Goal: Task Accomplishment & Management: Complete application form

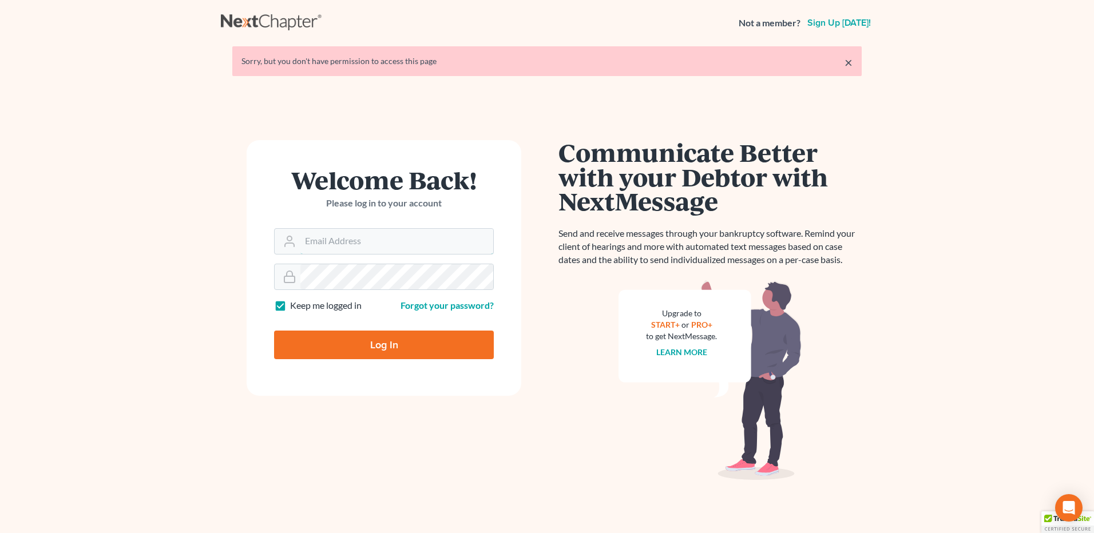
type input "[EMAIL_ADDRESS][DOMAIN_NAME]"
click at [364, 350] on input "Log In" at bounding box center [384, 345] width 220 height 29
type input "Thinking..."
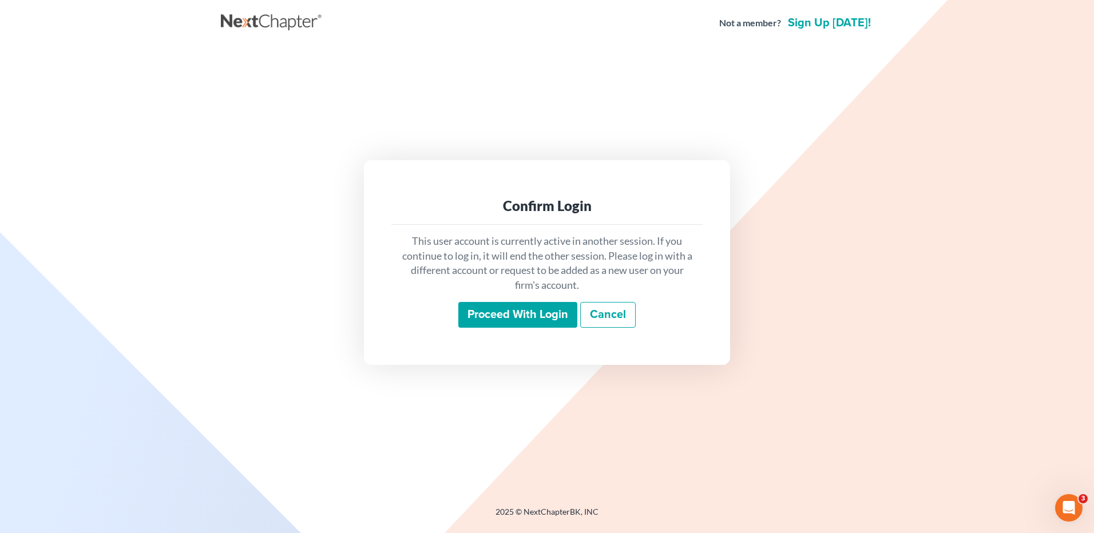
click at [497, 319] on input "Proceed with login" at bounding box center [517, 315] width 119 height 26
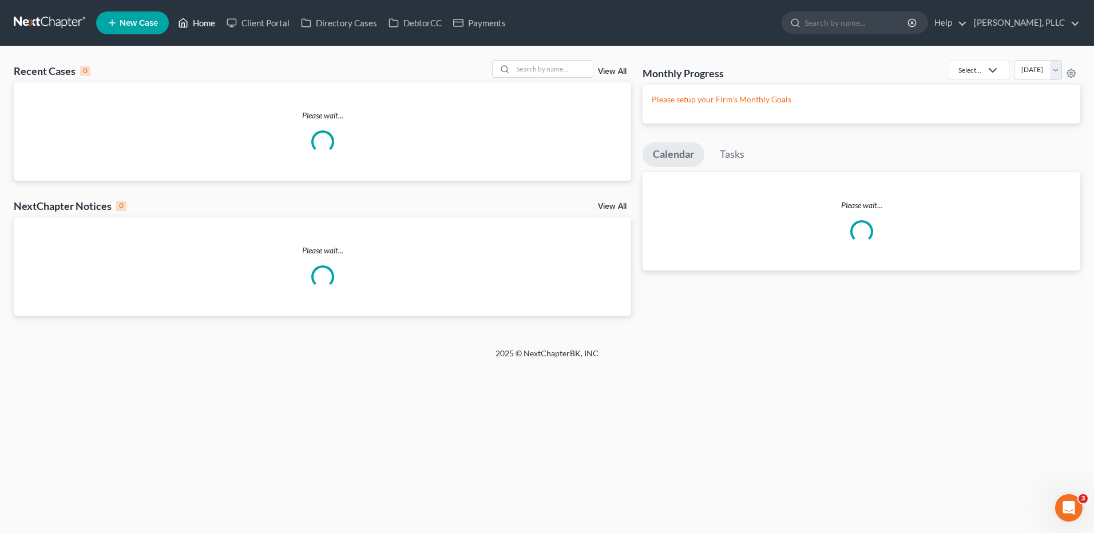
click at [207, 24] on link "Home" at bounding box center [196, 23] width 49 height 21
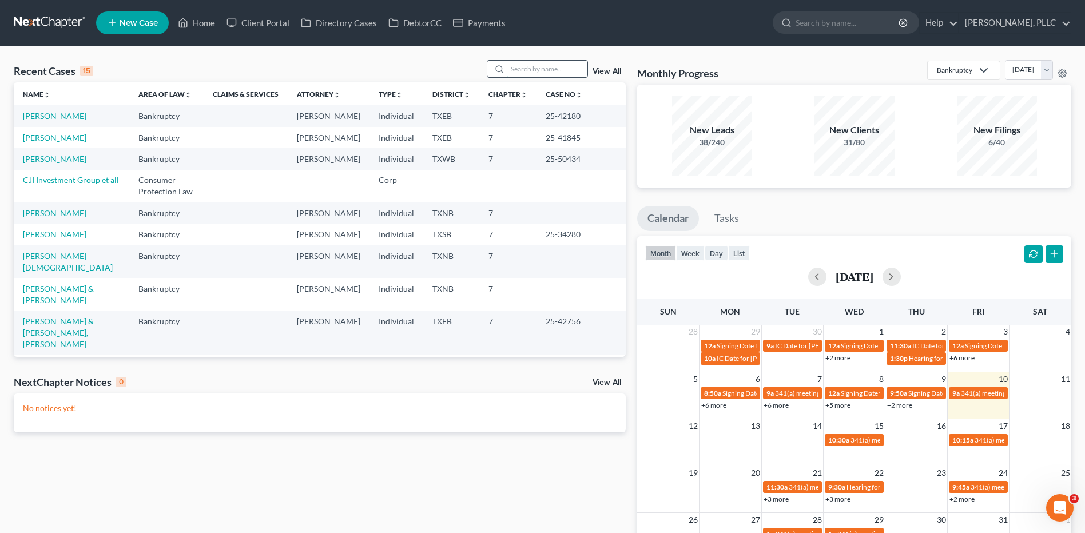
click at [564, 61] on input "search" at bounding box center [547, 69] width 80 height 17
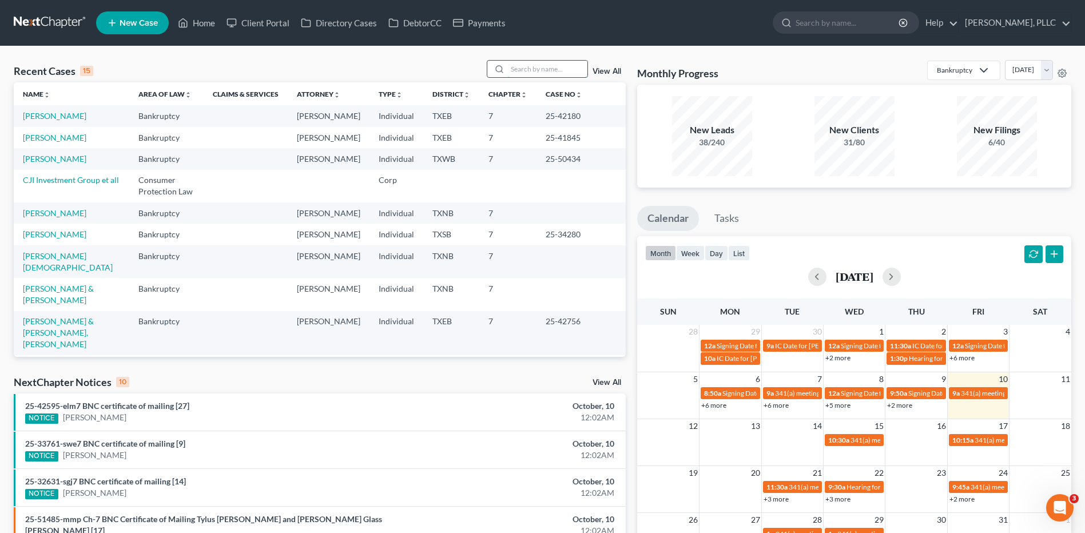
click at [536, 69] on input "search" at bounding box center [547, 69] width 80 height 17
click at [539, 63] on input "search" at bounding box center [547, 69] width 80 height 17
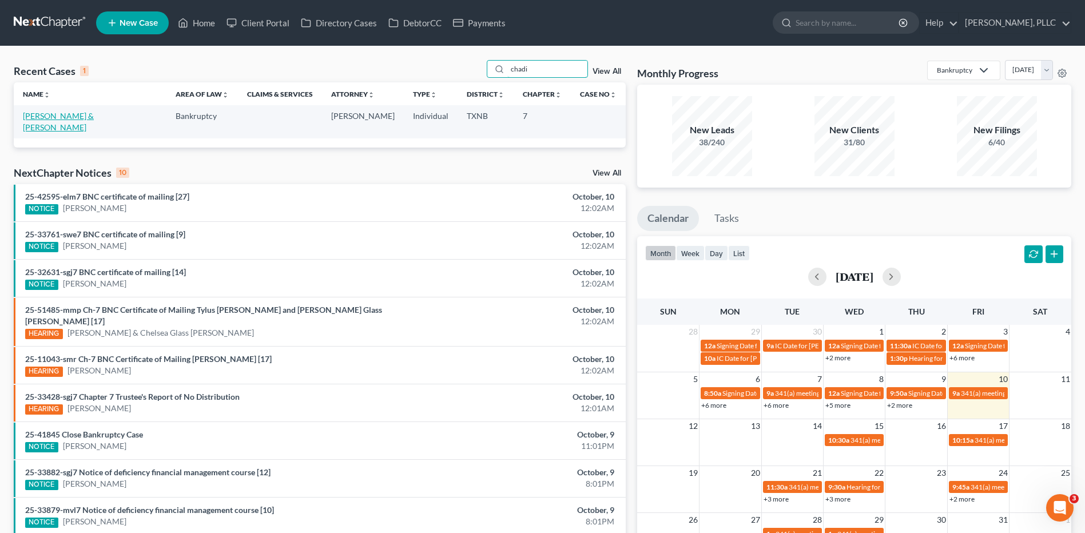
type input "chadi"
click at [78, 117] on link "[PERSON_NAME] & [PERSON_NAME]" at bounding box center [58, 121] width 71 height 21
select select "4"
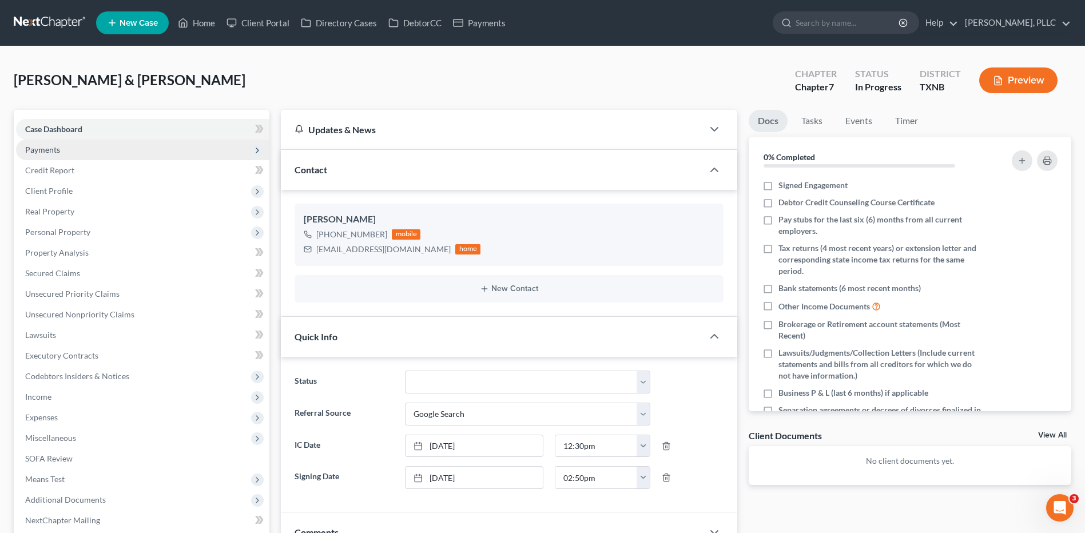
click at [48, 150] on span "Payments" at bounding box center [42, 150] width 35 height 10
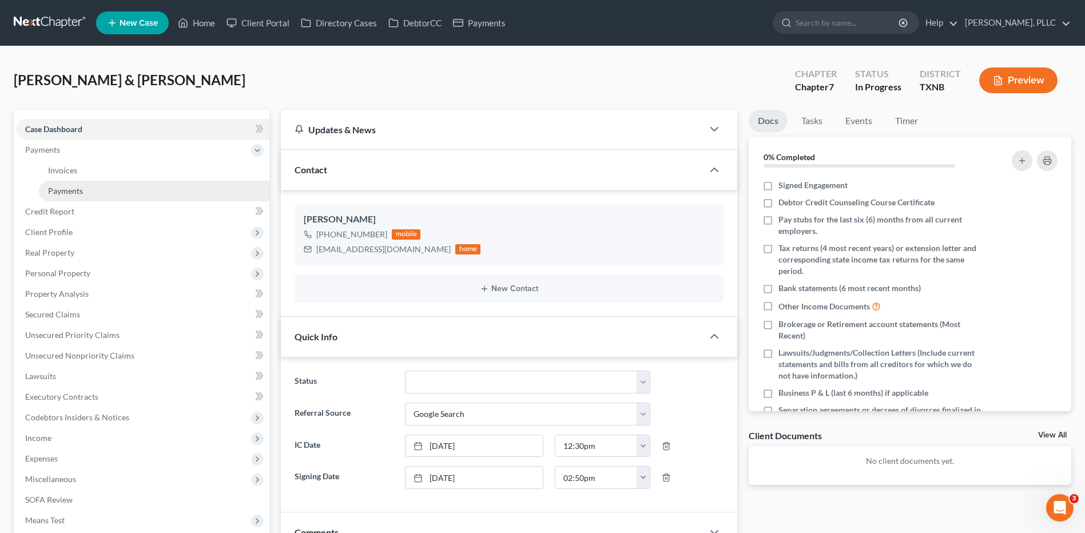
click at [67, 196] on link "Payments" at bounding box center [154, 191] width 231 height 21
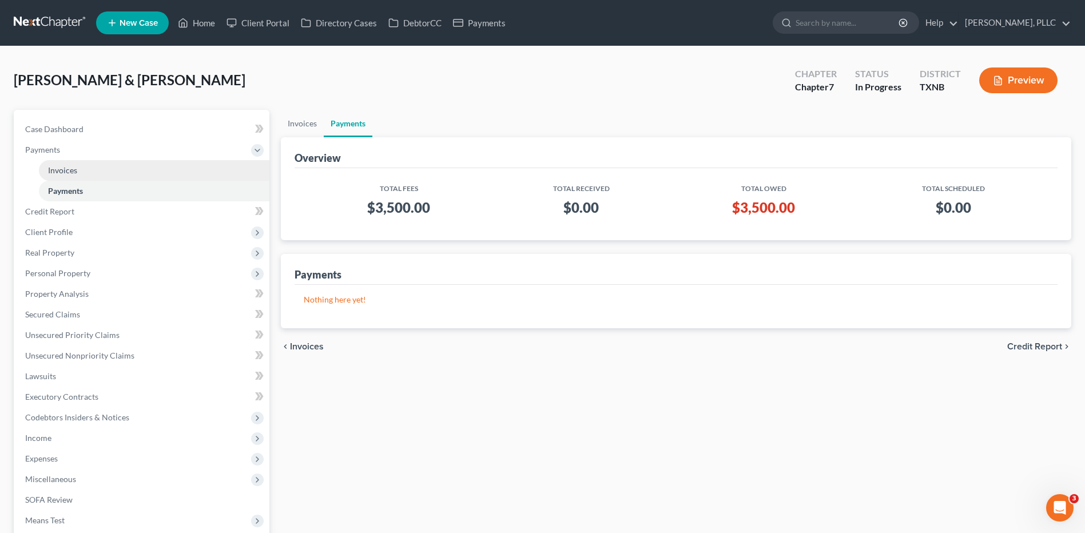
click at [70, 176] on link "Invoices" at bounding box center [154, 170] width 231 height 21
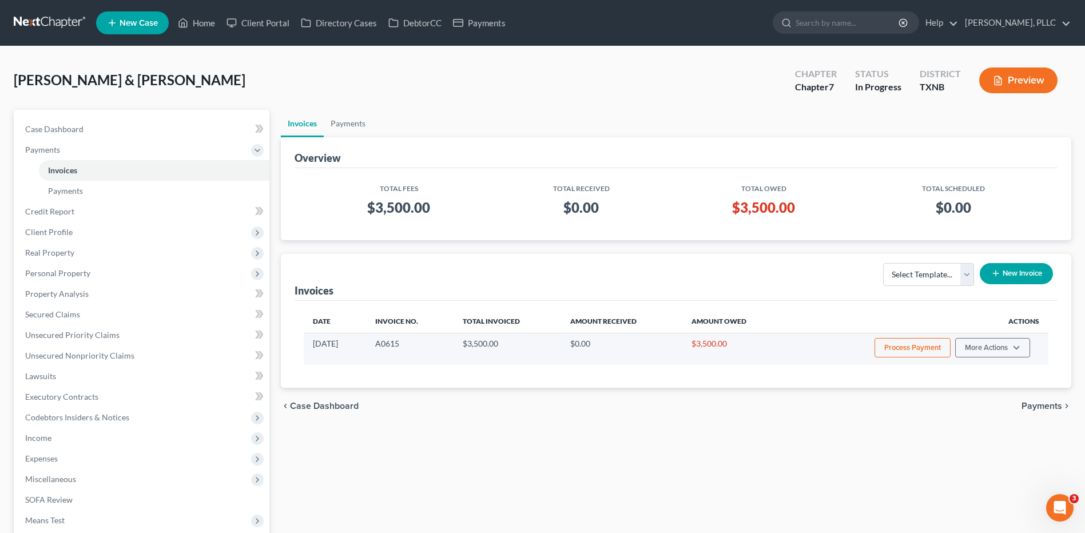
click at [903, 352] on button "Process Payment" at bounding box center [913, 347] width 76 height 19
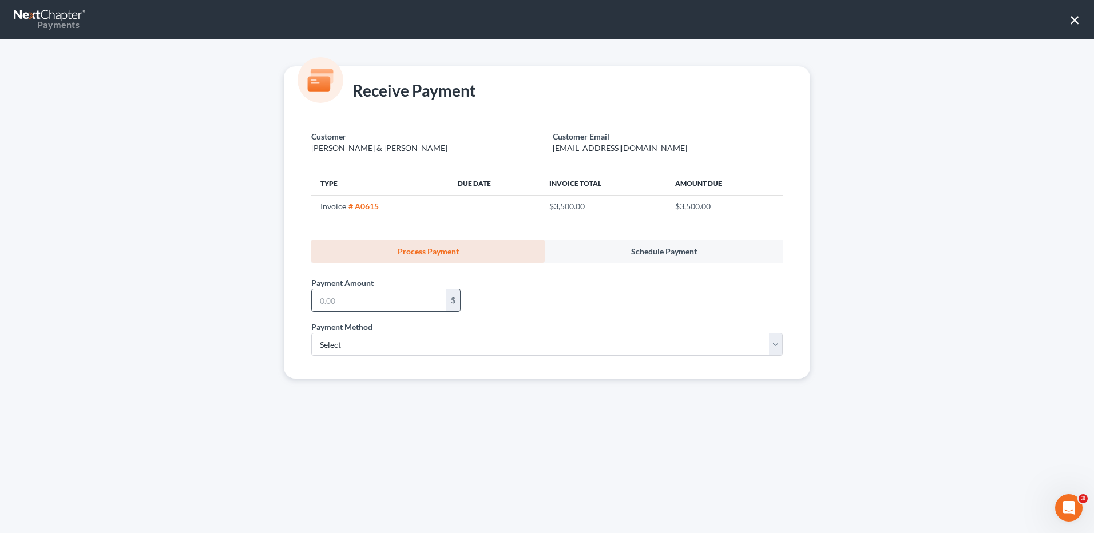
click at [350, 293] on input "text" at bounding box center [379, 300] width 134 height 22
type input "2,200"
click at [776, 347] on select "Select ACH Credit Card" at bounding box center [546, 344] width 471 height 23
select select "1"
click at [311, 333] on select "Select ACH Credit Card" at bounding box center [546, 344] width 471 height 23
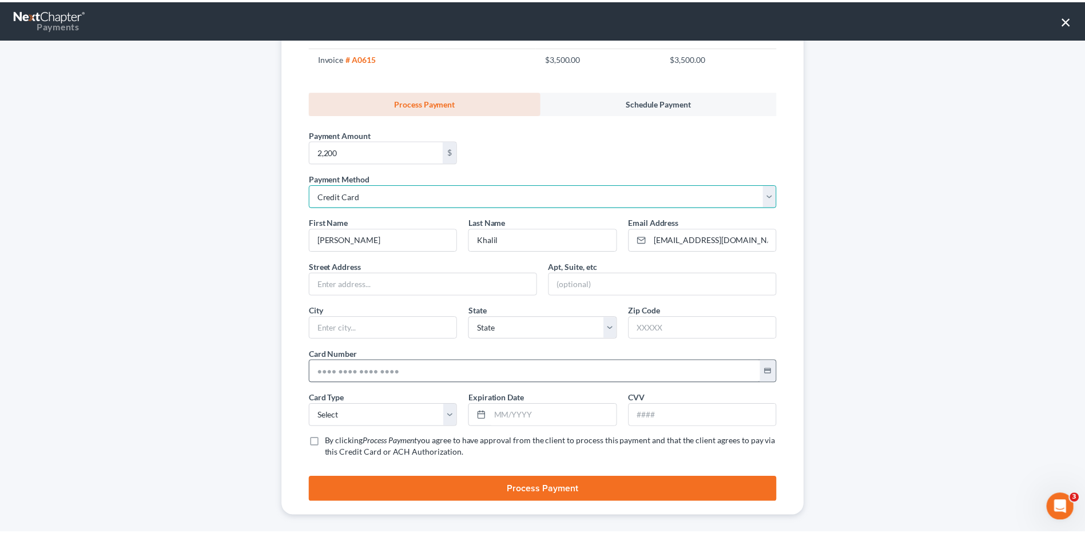
scroll to position [159, 0]
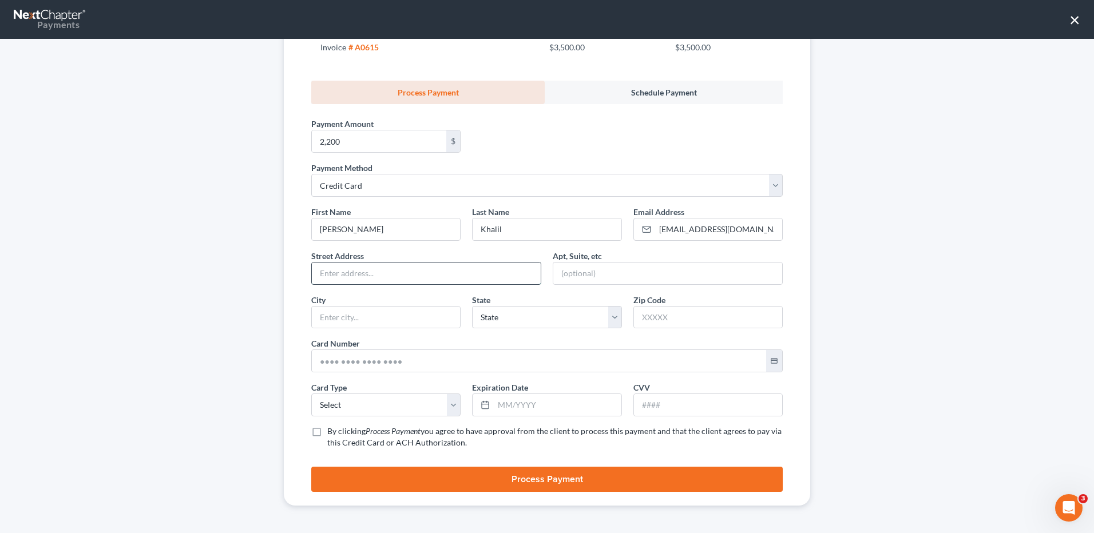
click at [351, 269] on input "text" at bounding box center [426, 274] width 229 height 22
type input "3601 Grapevine Mill Parkway"
click at [598, 269] on input "text" at bounding box center [667, 274] width 229 height 22
type input "1928"
click at [363, 320] on input "text" at bounding box center [386, 318] width 148 height 22
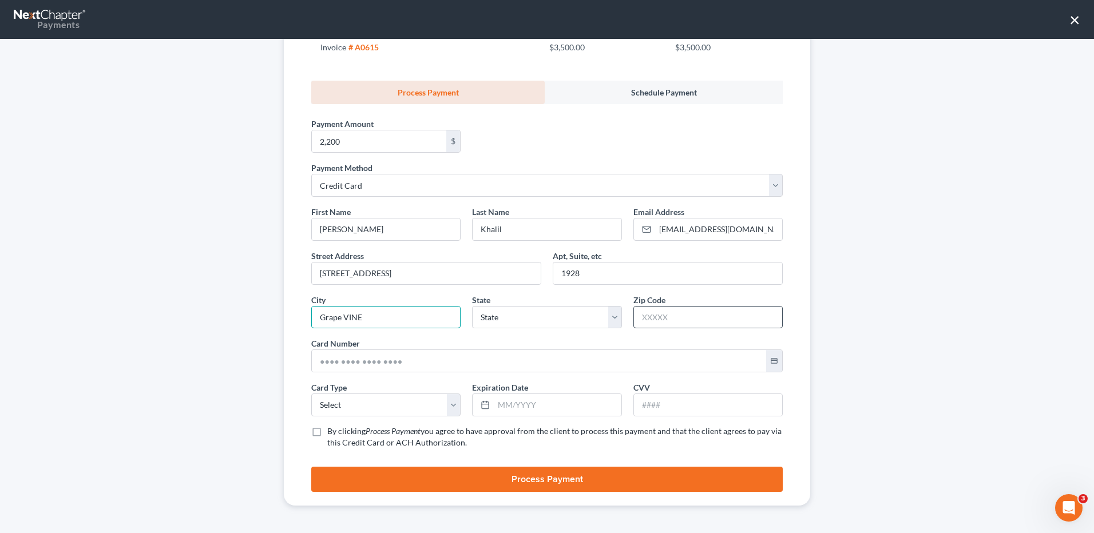
type input "Grape VINE"
click at [661, 312] on input "text" at bounding box center [708, 318] width 148 height 22
type input "76051"
drag, startPoint x: 368, startPoint y: 315, endPoint x: 464, endPoint y: 314, distance: 96.1
click at [371, 312] on input "Grape VINE" at bounding box center [386, 318] width 148 height 22
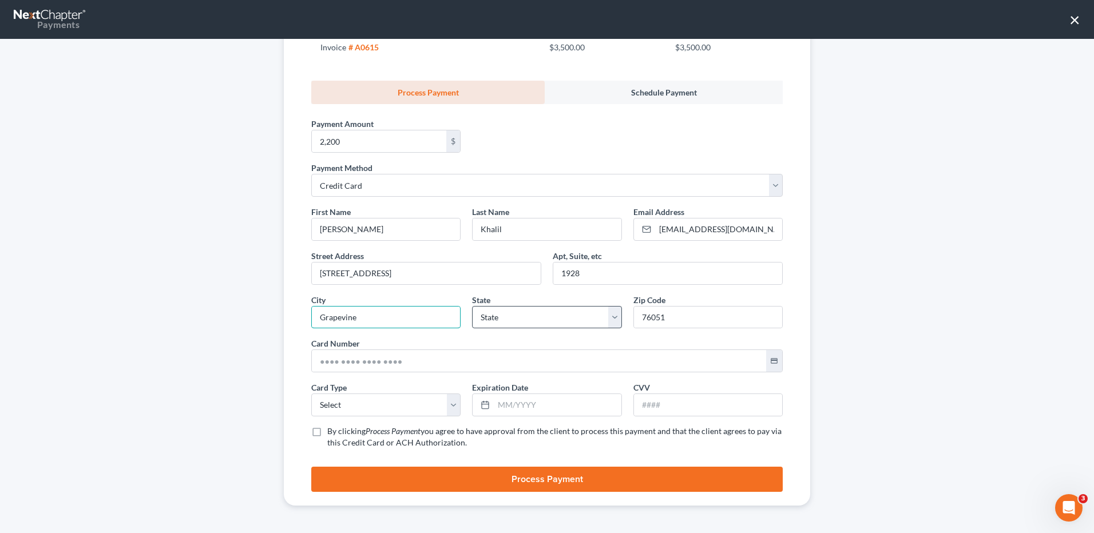
type input "Grapevine"
click at [610, 321] on select "State AL AK AR AZ CA CO CT DE DC FL GA GU HI ID IL IN IA KS KY LA ME MD MA MI M…" at bounding box center [546, 317] width 149 height 23
select select "45"
click at [472, 306] on select "State AL AK AR AZ CA CO CT DE DC FL GA GU HI ID IL IN IA KS KY LA ME MD MA MI M…" at bounding box center [546, 317] width 149 height 23
click at [450, 406] on select "Select Visa MasterCard Discover American Express" at bounding box center [385, 405] width 149 height 23
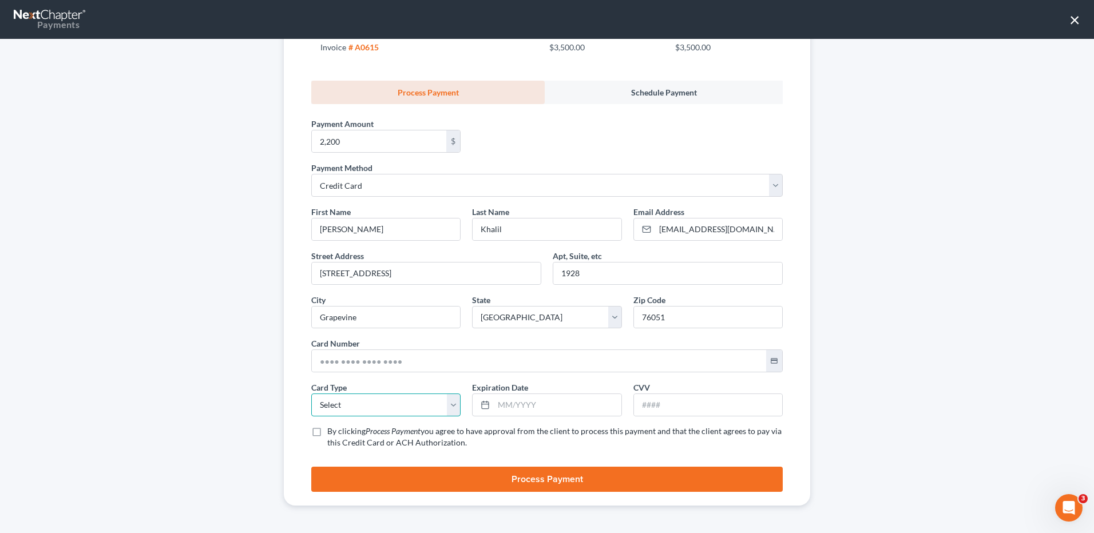
select select "0"
click at [311, 394] on select "Select Visa MasterCard Discover American Express" at bounding box center [385, 405] width 149 height 23
click at [378, 352] on input "text" at bounding box center [539, 361] width 454 height 22
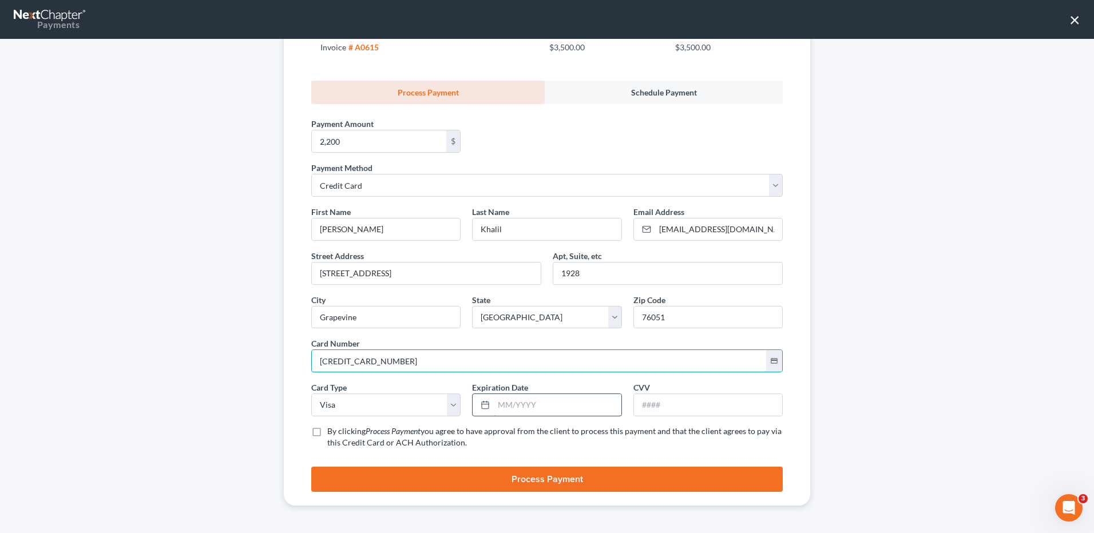
type input "4828 1200 8813 0073"
click at [549, 406] on input "text" at bounding box center [557, 405] width 127 height 22
type input "0729"
click at [669, 400] on input "text" at bounding box center [708, 405] width 148 height 22
type input "891"
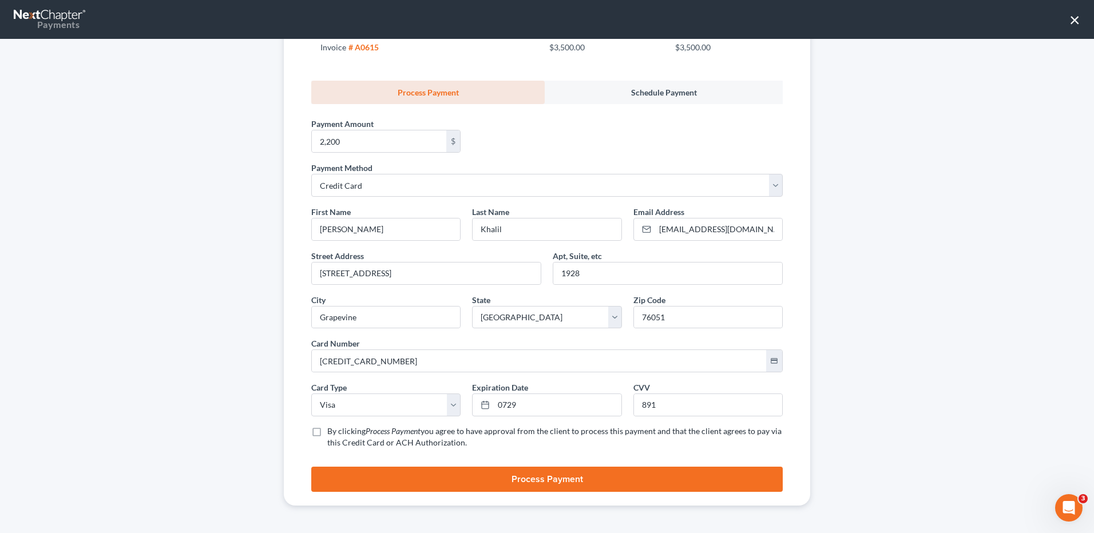
click at [327, 434] on label "By clicking Process Payment you agree to have approval from the client to proce…" at bounding box center [554, 437] width 455 height 23
click at [332, 433] on input "By clicking Process Payment you agree to have approval from the client to proce…" at bounding box center [335, 429] width 7 height 7
checkbox input "true"
click at [557, 483] on button "Process Payment" at bounding box center [546, 479] width 471 height 25
click at [538, 477] on button "Process Payment" at bounding box center [546, 479] width 471 height 25
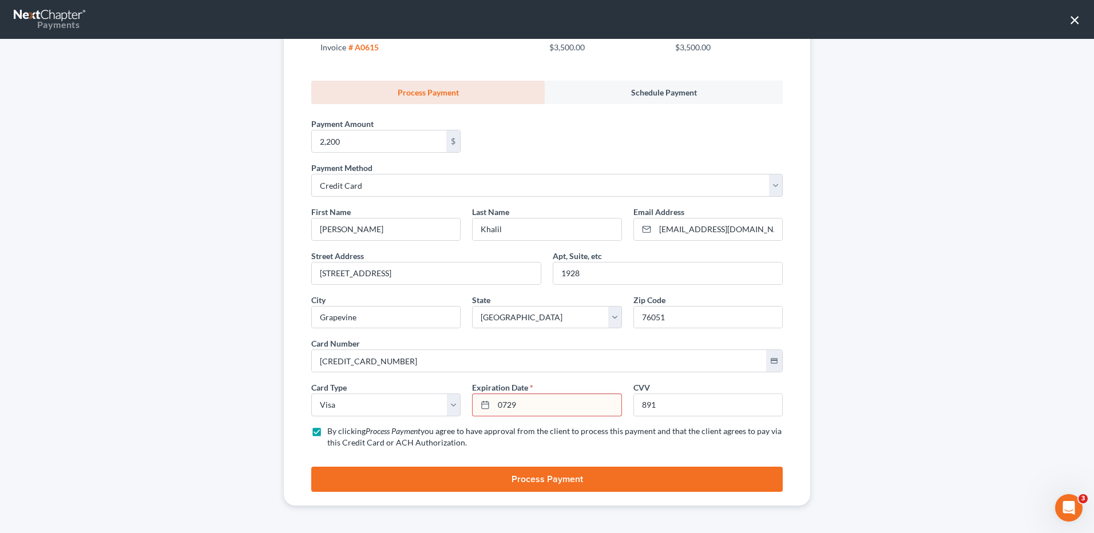
click at [442, 89] on link "Process Payment" at bounding box center [427, 92] width 233 height 23
click at [546, 489] on button "Process Payment" at bounding box center [546, 479] width 471 height 25
click at [502, 97] on link "Process Payment" at bounding box center [427, 92] width 233 height 23
click at [522, 406] on input "0729" at bounding box center [557, 405] width 127 height 22
click at [538, 479] on button "Process Payment" at bounding box center [546, 479] width 471 height 25
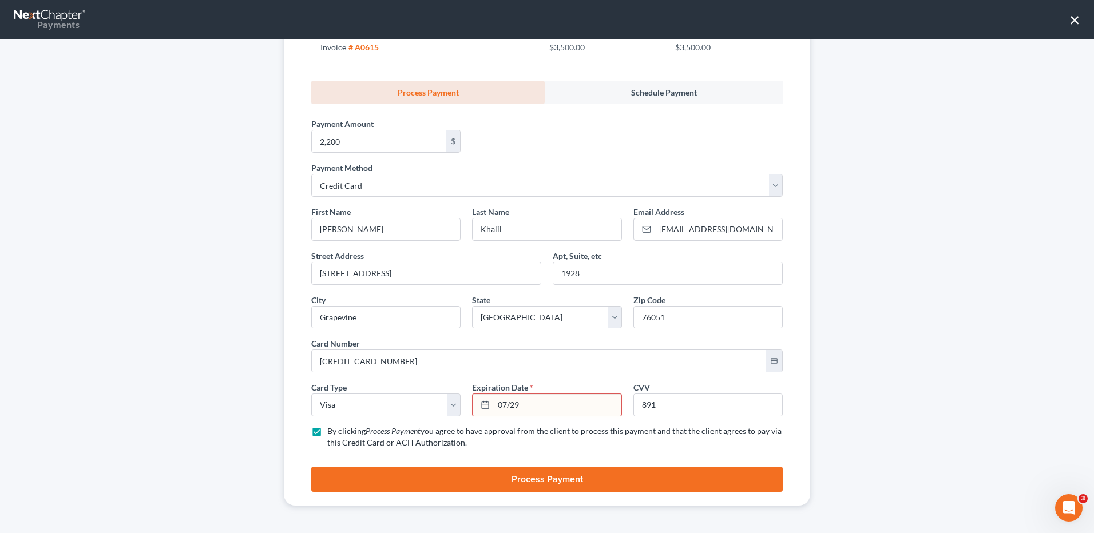
click at [481, 406] on icon at bounding box center [485, 404] width 9 height 9
click at [520, 404] on input "07/29" at bounding box center [557, 405] width 127 height 22
type input "07/2029"
click at [556, 475] on button "Process Payment" at bounding box center [546, 479] width 471 height 25
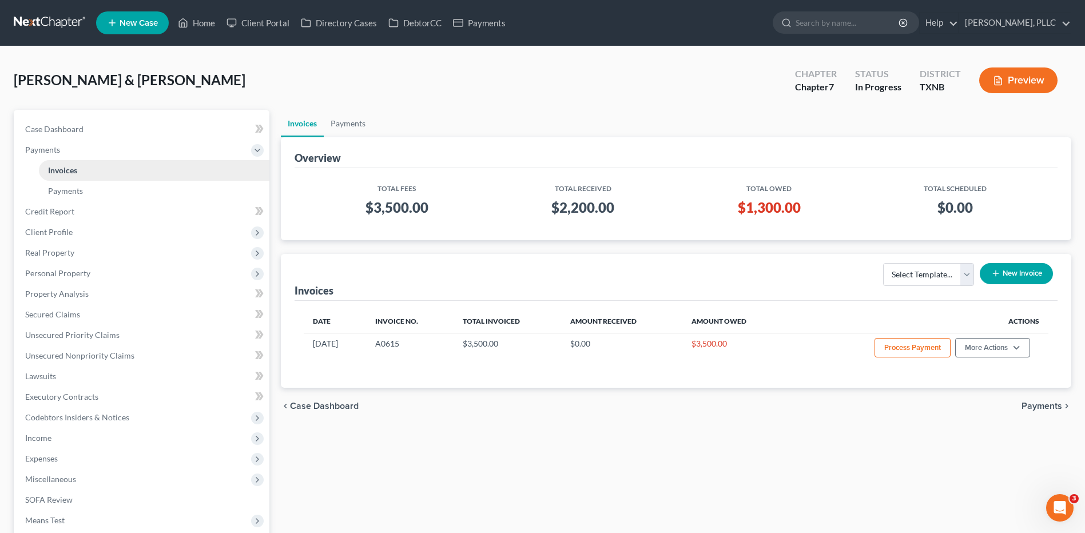
click at [77, 174] on span "Invoices" at bounding box center [62, 170] width 29 height 10
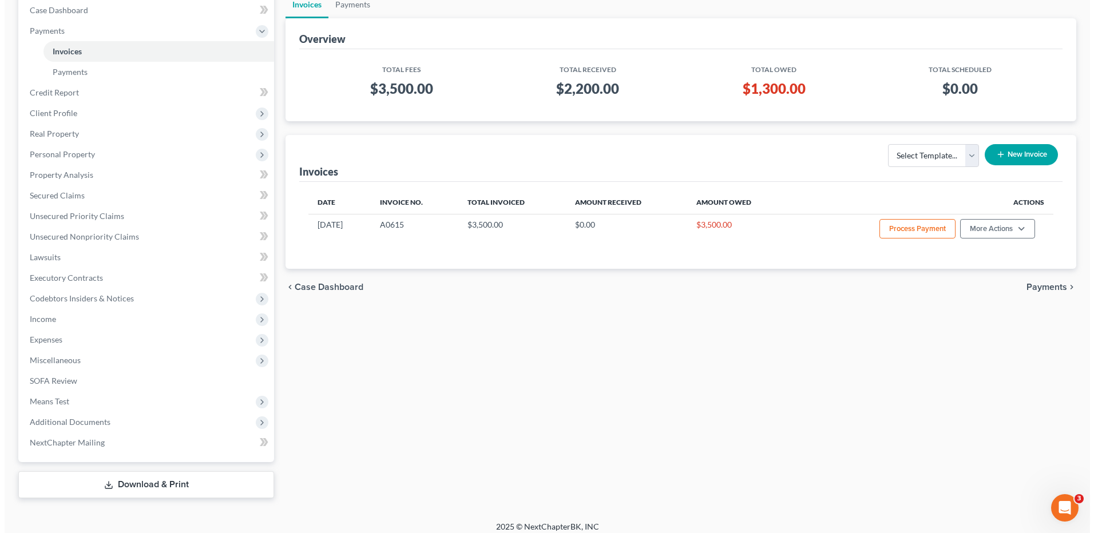
scroll to position [128, 0]
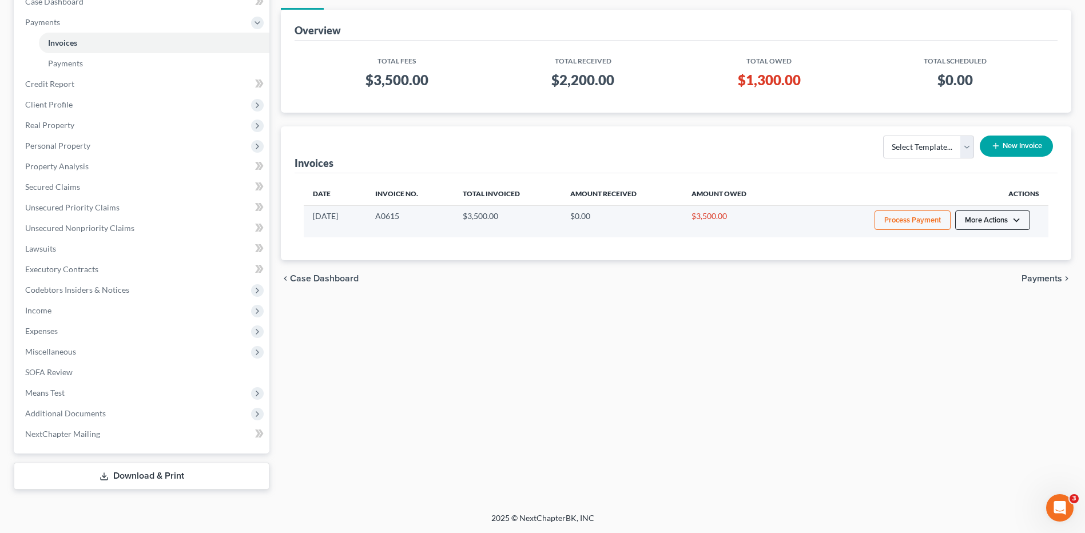
click at [1019, 220] on button "More Actions" at bounding box center [992, 220] width 75 height 19
click at [972, 244] on link "View/Edit" at bounding box center [1009, 244] width 134 height 19
select select "1"
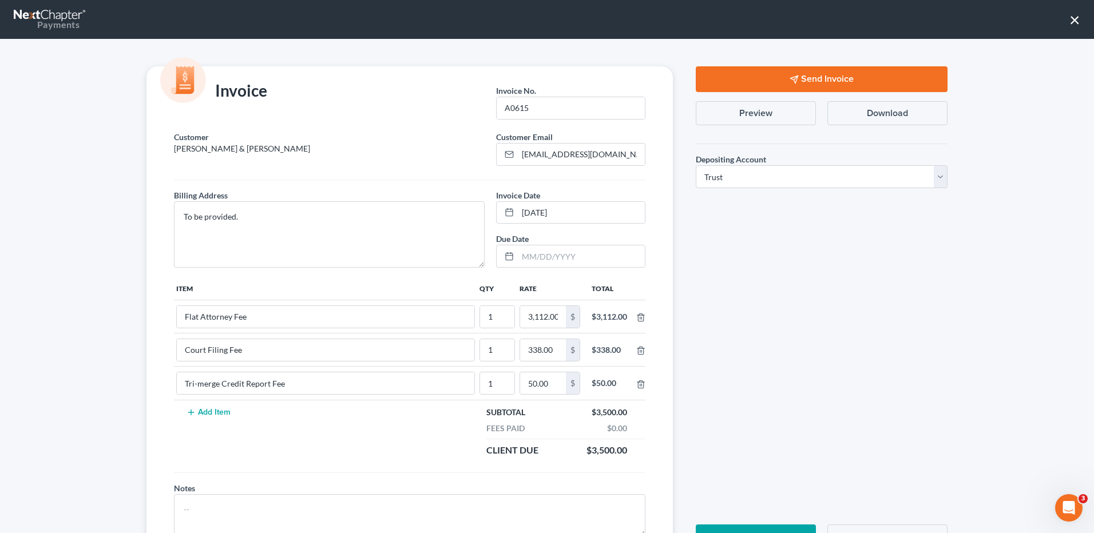
click at [804, 80] on button "Send Invoice" at bounding box center [822, 79] width 252 height 26
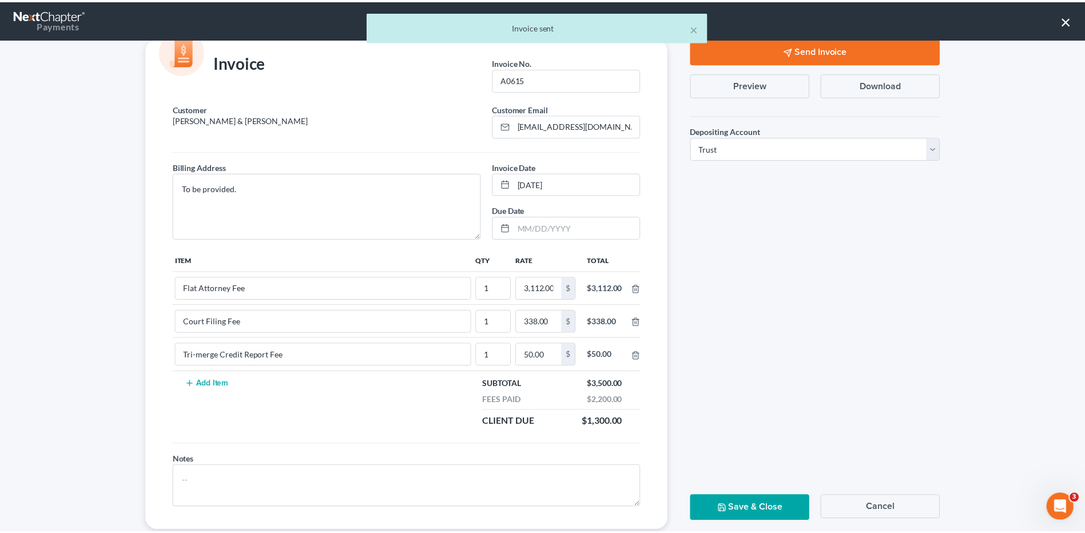
scroll to position [54, 0]
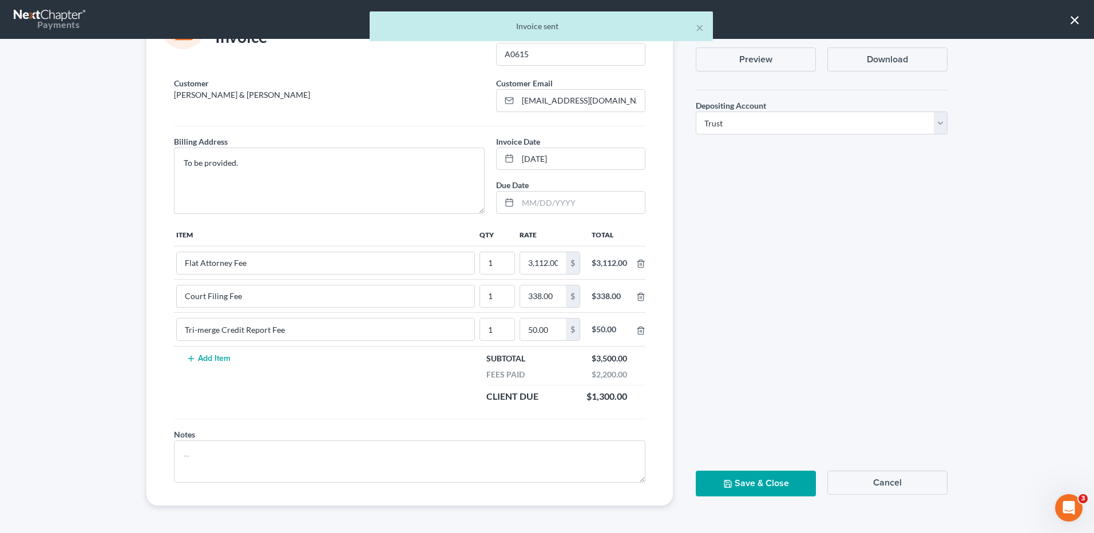
click at [752, 483] on button "Save & Close" at bounding box center [756, 484] width 120 height 26
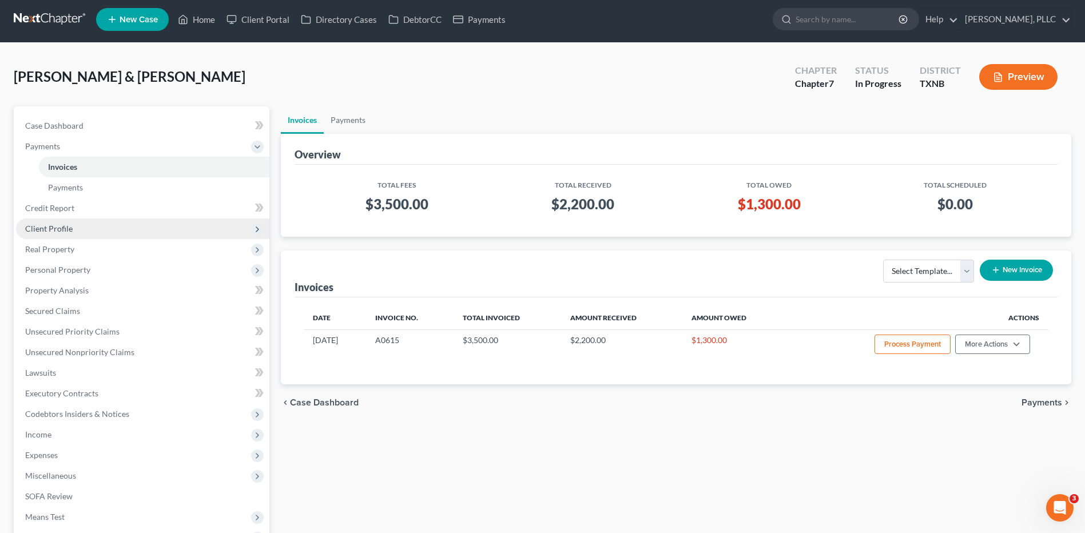
scroll to position [0, 0]
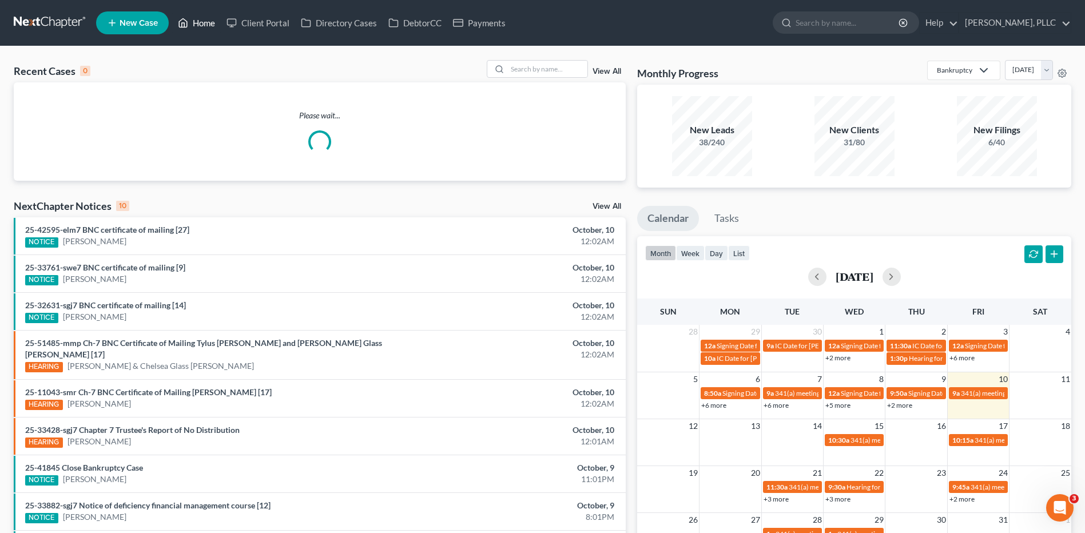
click at [203, 21] on link "Home" at bounding box center [196, 23] width 49 height 21
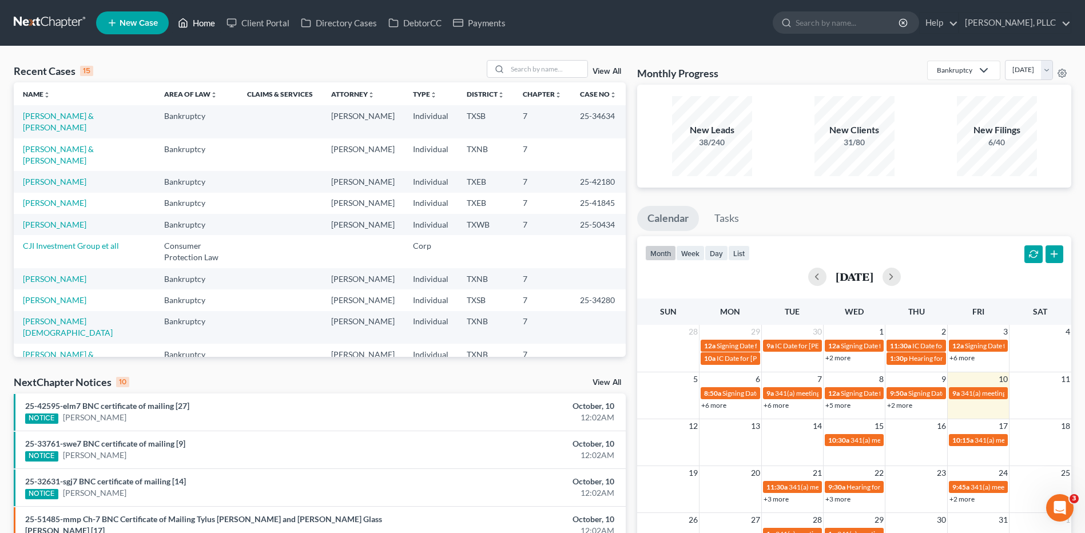
click at [201, 25] on link "Home" at bounding box center [196, 23] width 49 height 21
click at [70, 144] on link "[PERSON_NAME] & [PERSON_NAME]" at bounding box center [58, 154] width 71 height 21
select select "4"
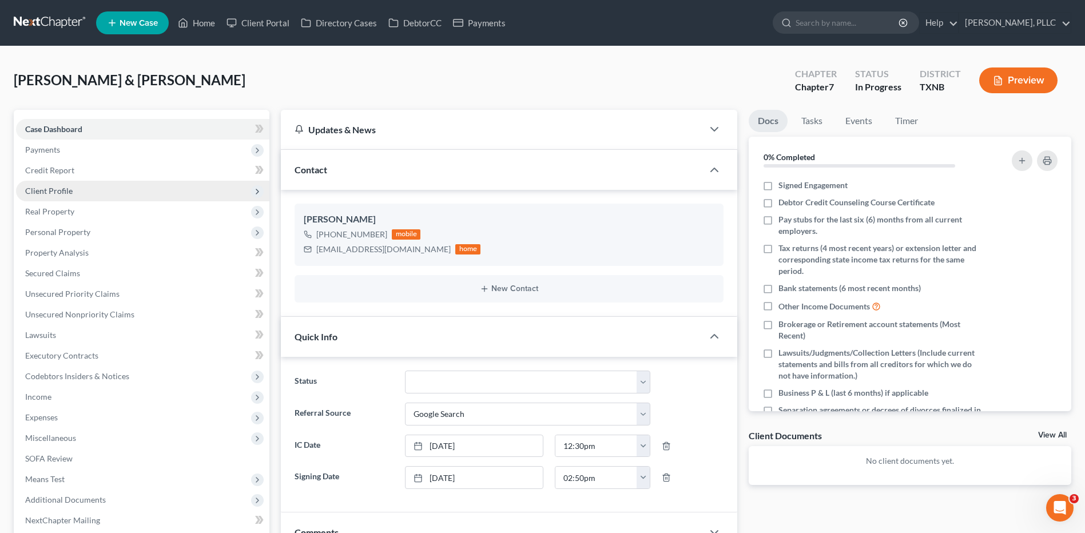
click at [64, 192] on span "Client Profile" at bounding box center [48, 191] width 47 height 10
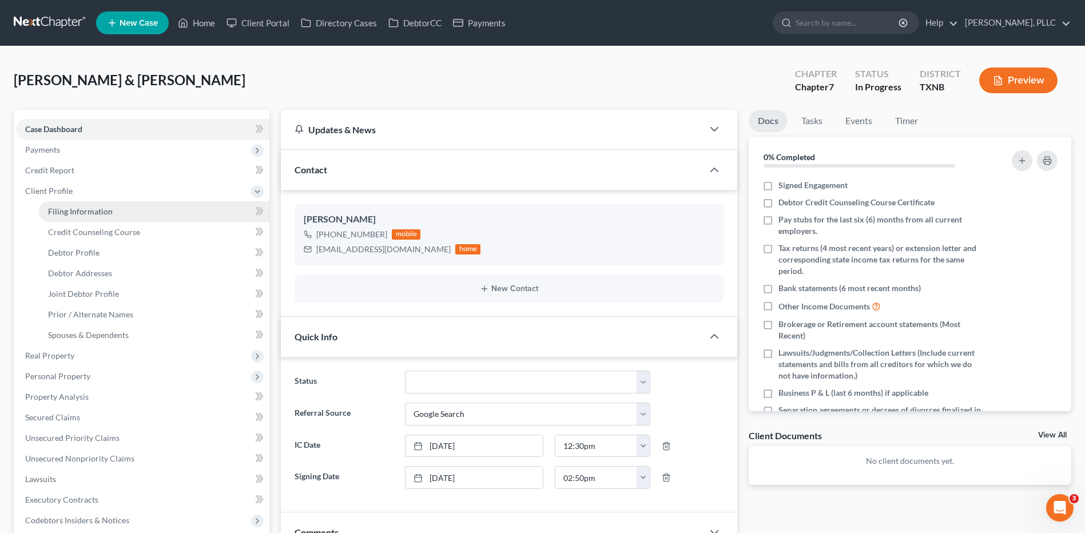
click at [91, 213] on span "Filing Information" at bounding box center [80, 212] width 65 height 10
select select "1"
select select "0"
select select "45"
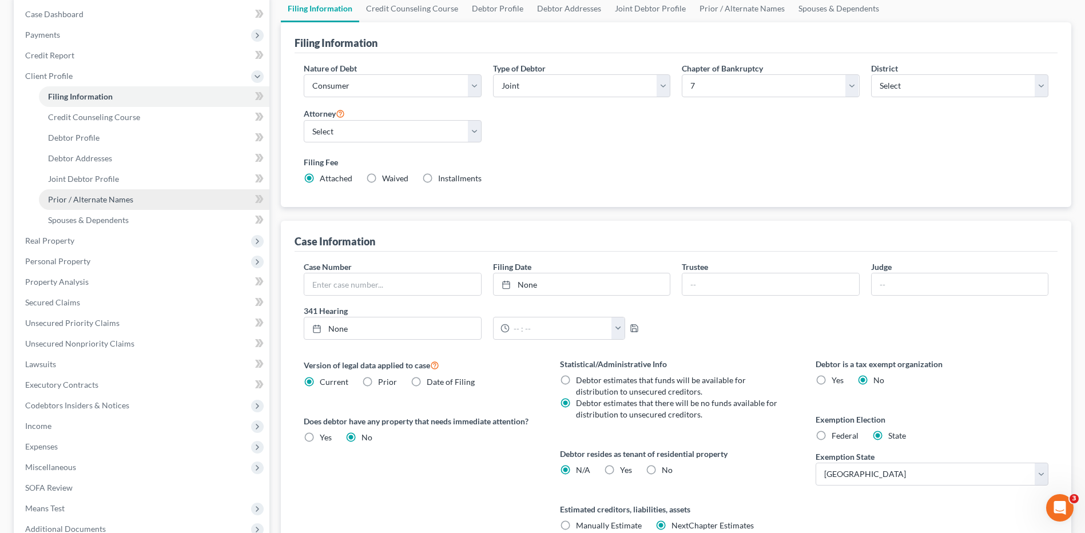
scroll to position [114, 0]
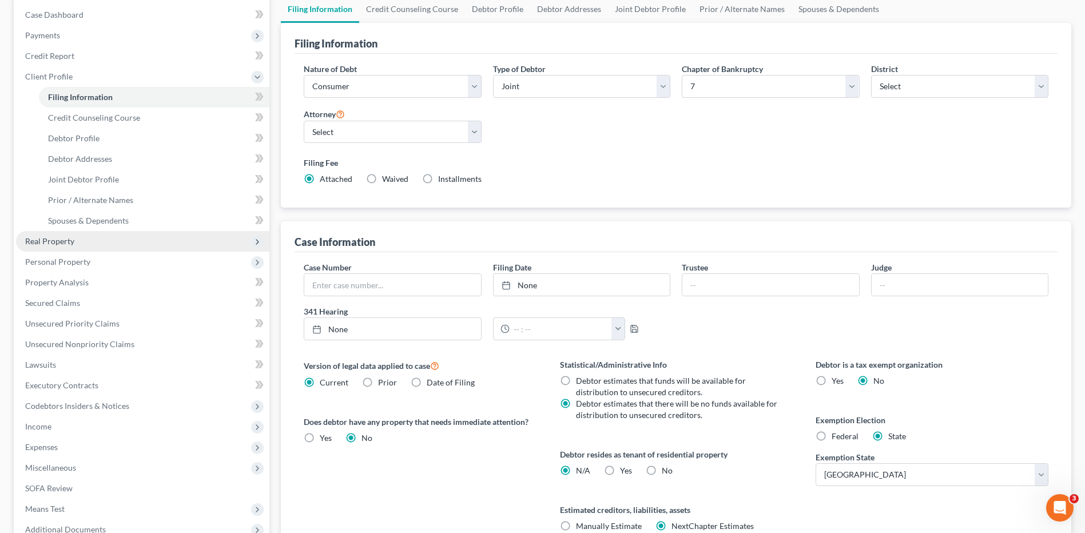
click at [61, 244] on span "Real Property" at bounding box center [49, 241] width 49 height 10
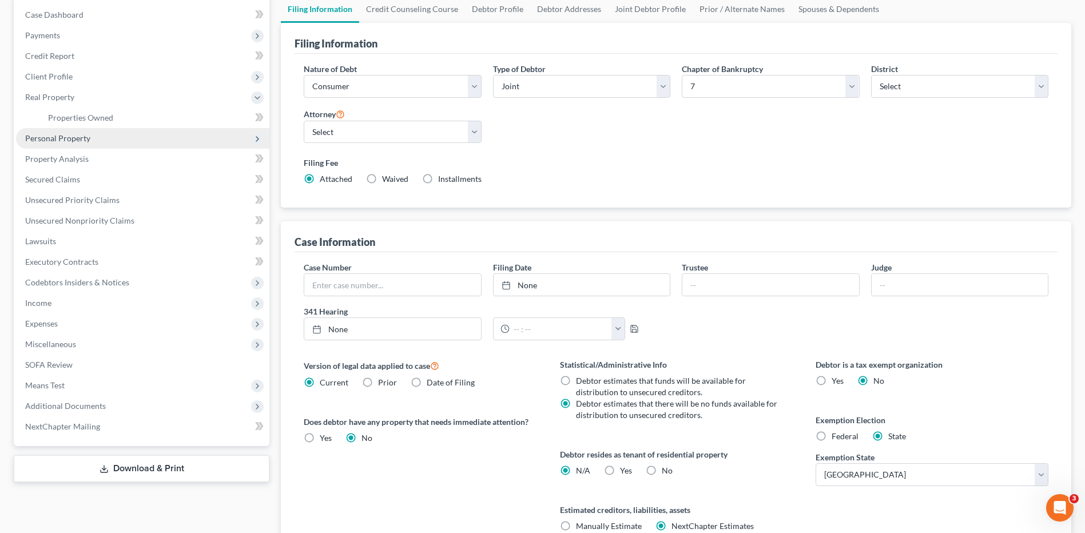
click at [75, 137] on span "Personal Property" at bounding box center [57, 138] width 65 height 10
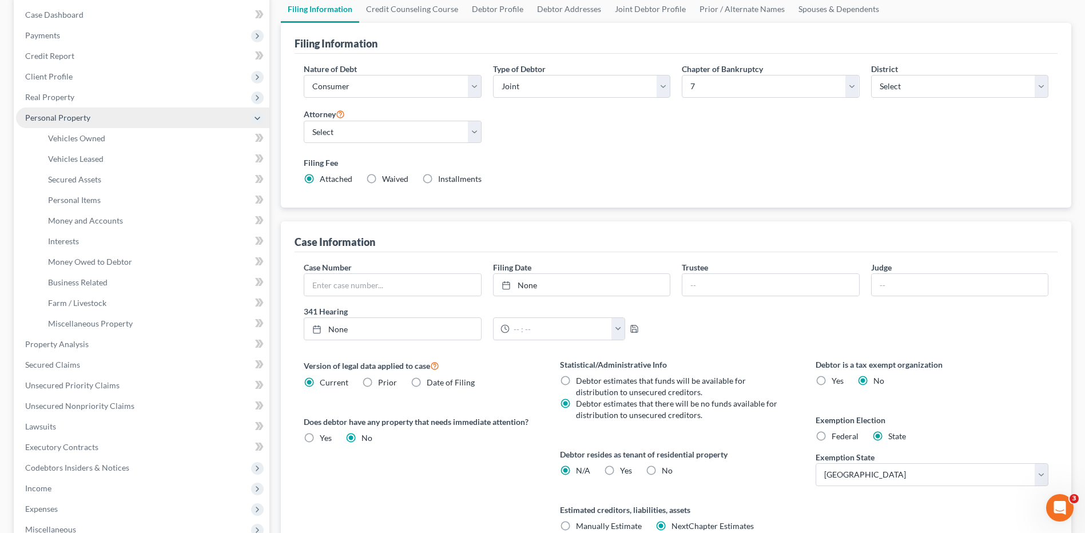
click at [53, 117] on span "Personal Property" at bounding box center [57, 118] width 65 height 10
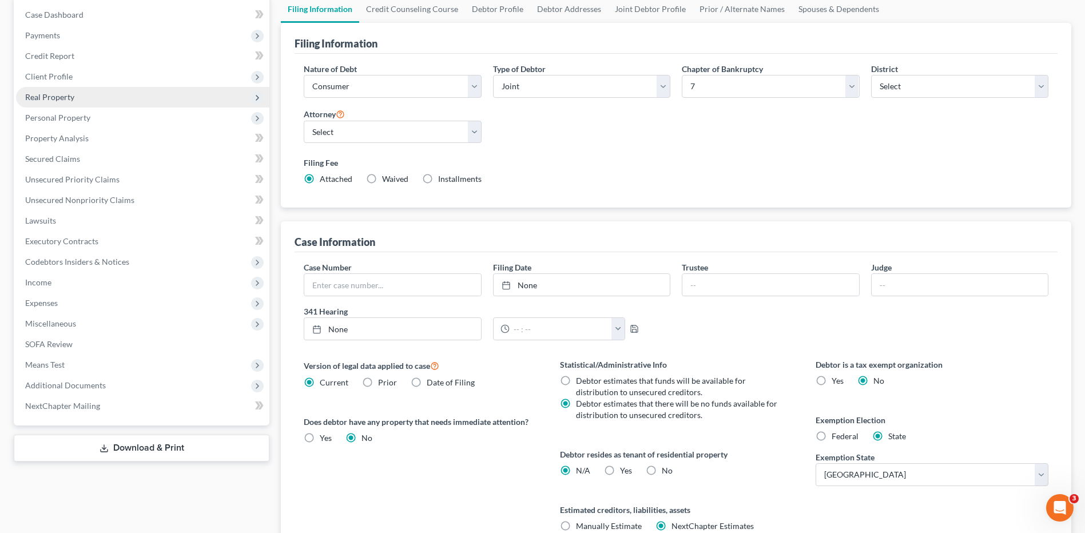
click at [49, 99] on span "Real Property" at bounding box center [49, 97] width 49 height 10
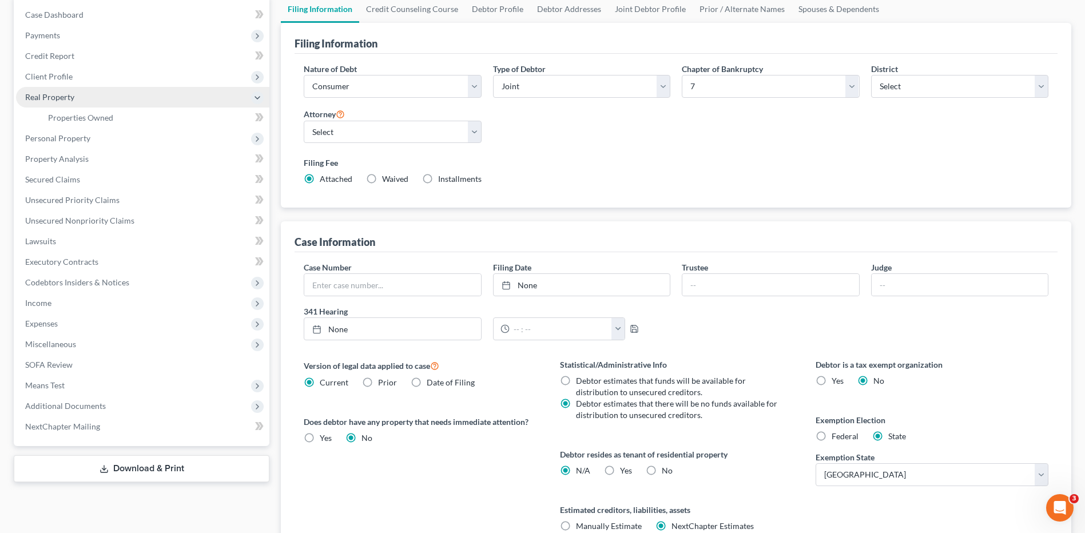
click at [42, 98] on span "Real Property" at bounding box center [49, 97] width 49 height 10
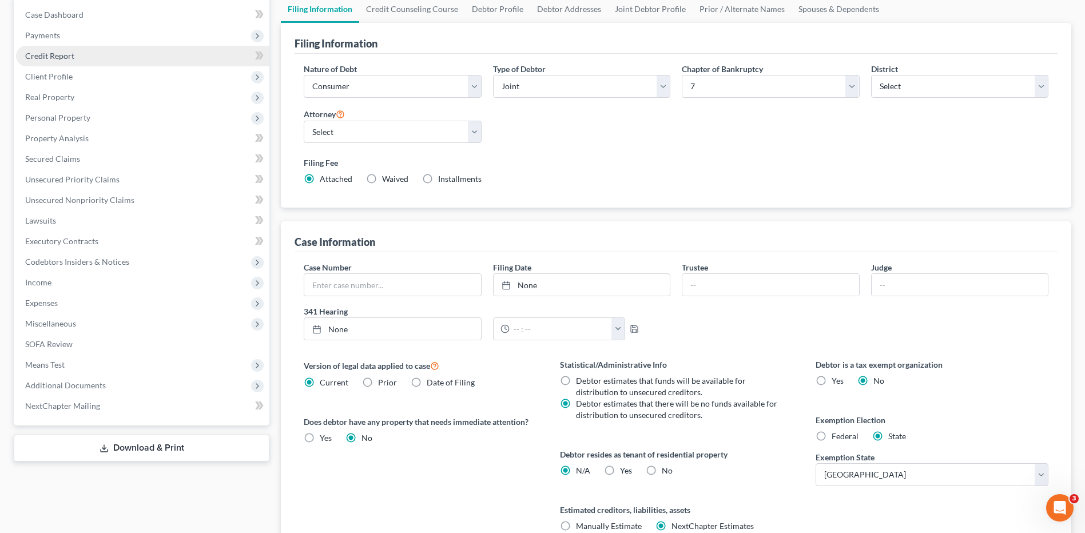
scroll to position [0, 0]
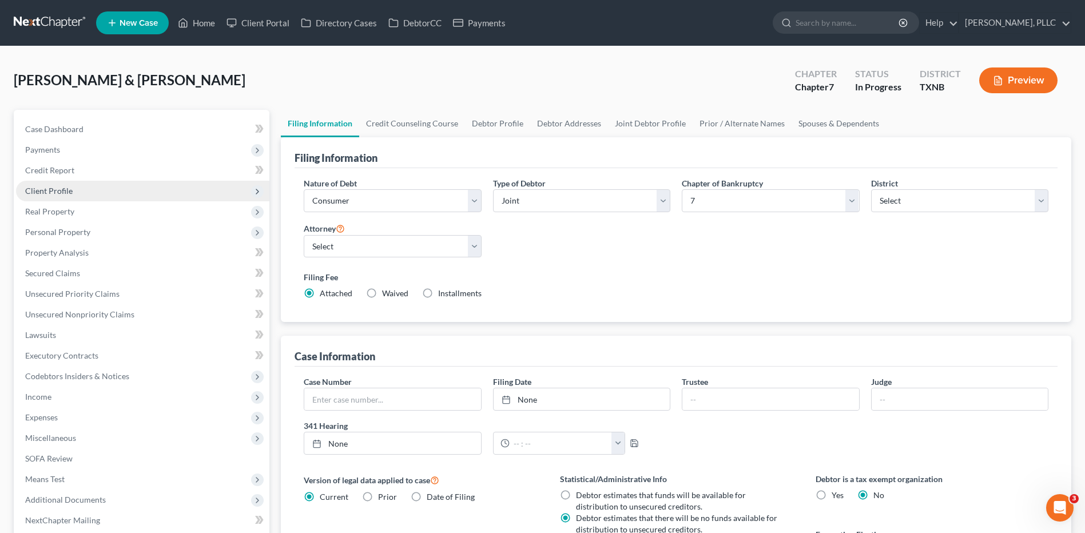
click at [57, 192] on span "Client Profile" at bounding box center [48, 191] width 47 height 10
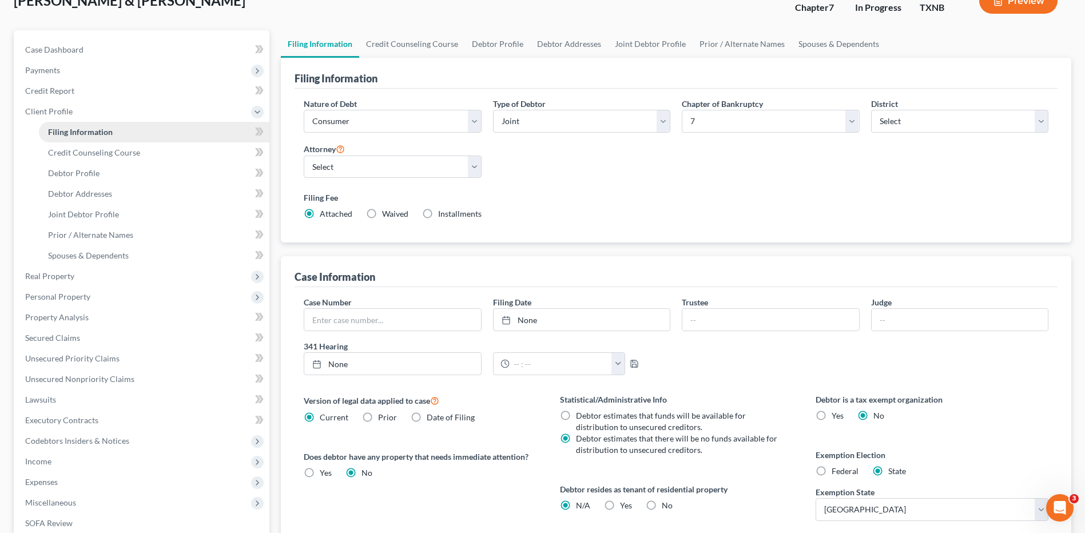
scroll to position [57, 0]
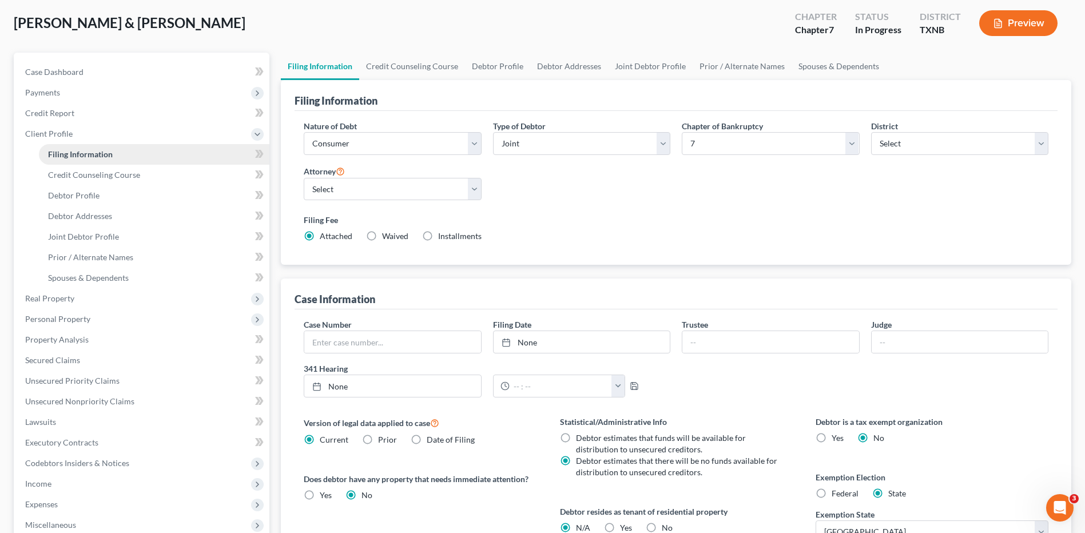
click at [96, 160] on link "Filing Information" at bounding box center [154, 154] width 231 height 21
click at [101, 153] on span "Filing Information" at bounding box center [80, 154] width 65 height 10
click at [255, 153] on icon at bounding box center [259, 154] width 9 height 14
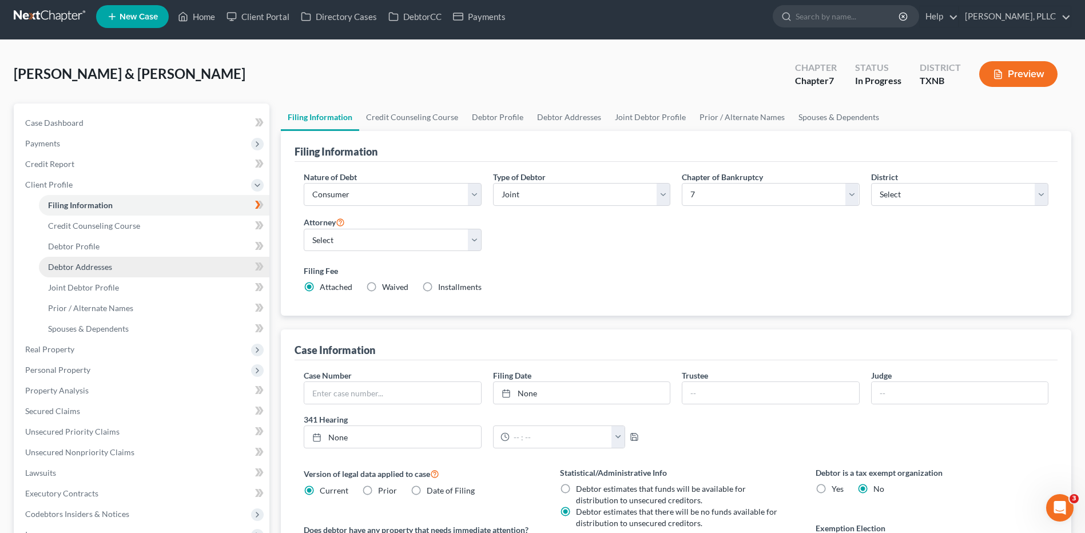
scroll to position [0, 0]
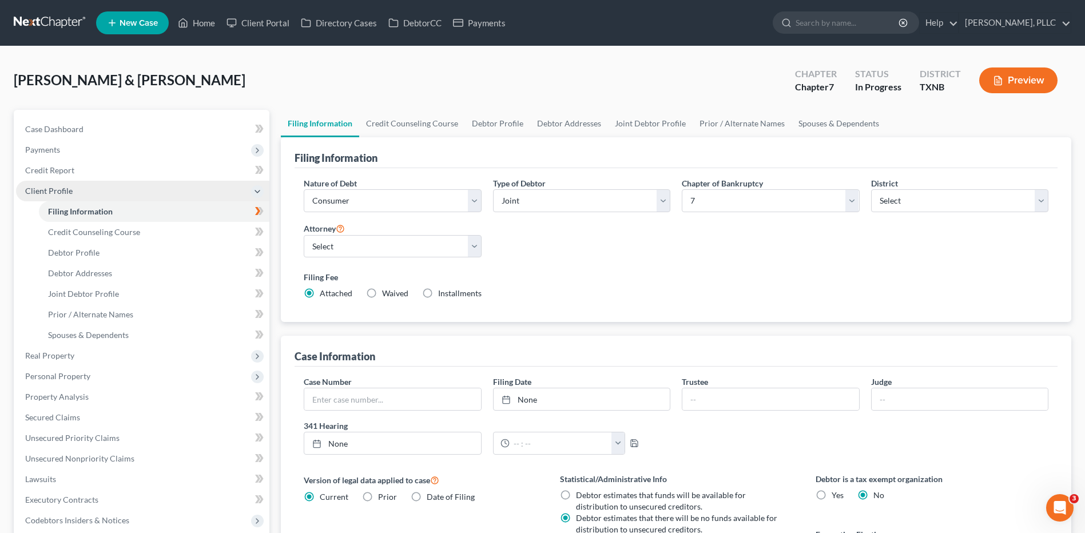
click at [51, 195] on span "Client Profile" at bounding box center [48, 191] width 47 height 10
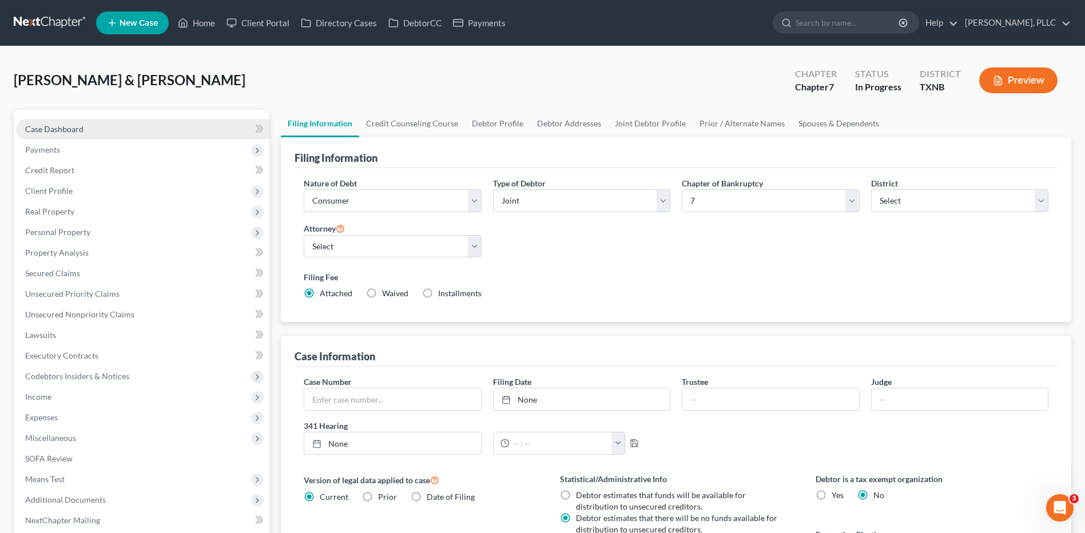
click at [65, 130] on span "Case Dashboard" at bounding box center [54, 129] width 58 height 10
select select "4"
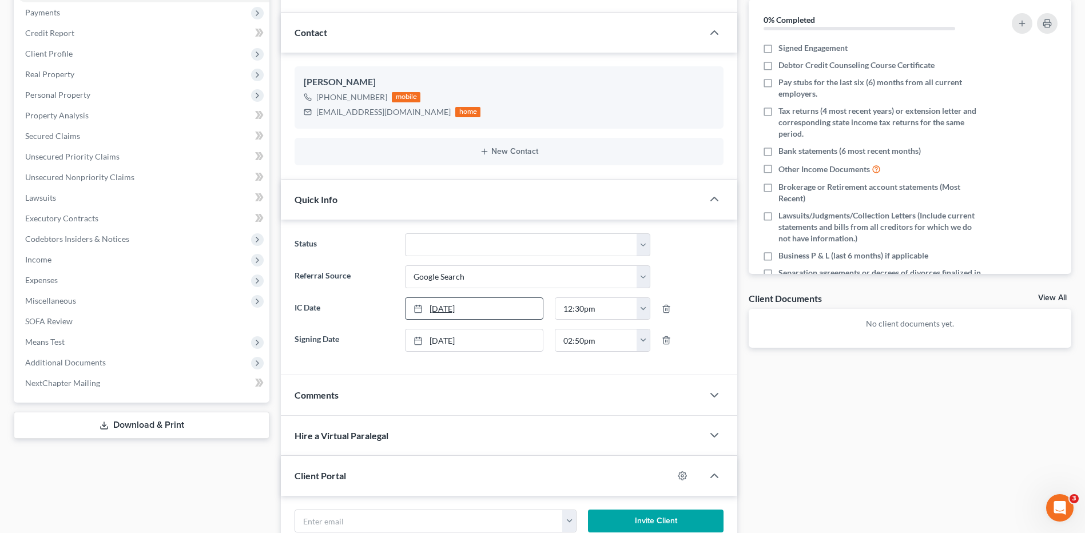
scroll to position [172, 0]
